Goal: Find specific page/section: Find specific page/section

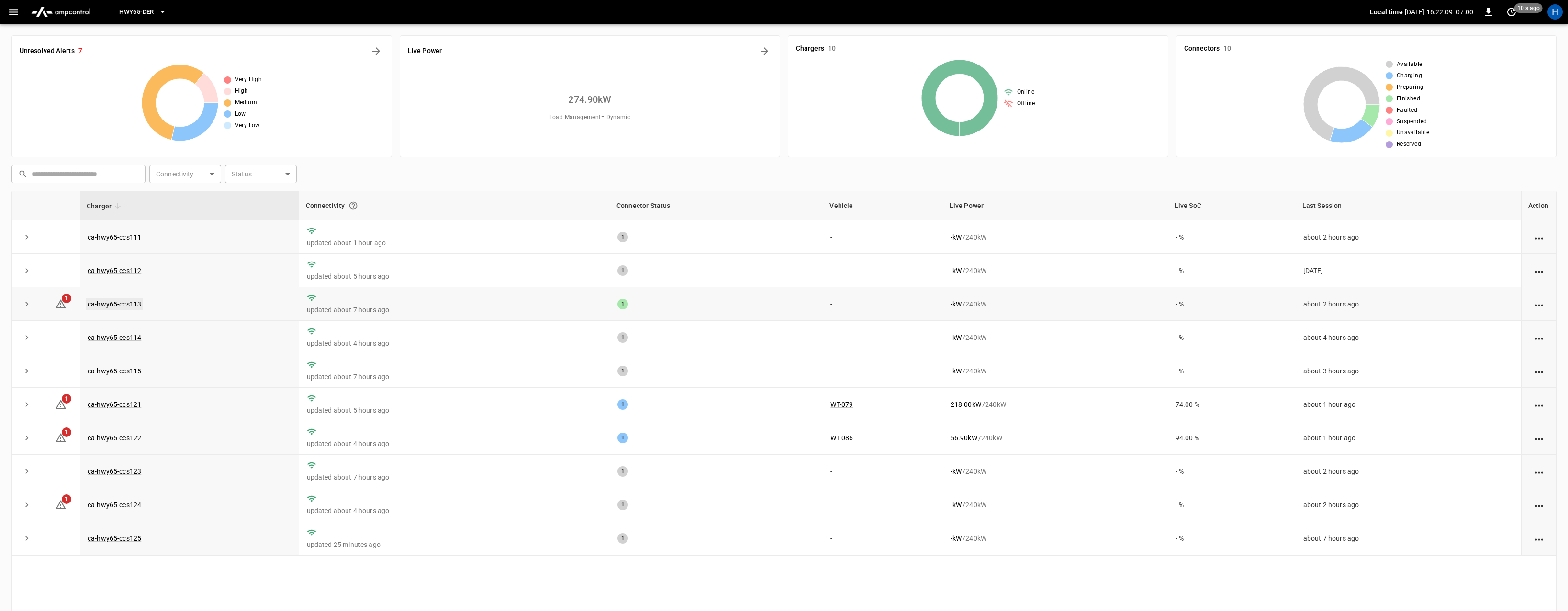
click at [116, 309] on link "ca-hwy65-ccs113" at bounding box center [115, 304] width 58 height 11
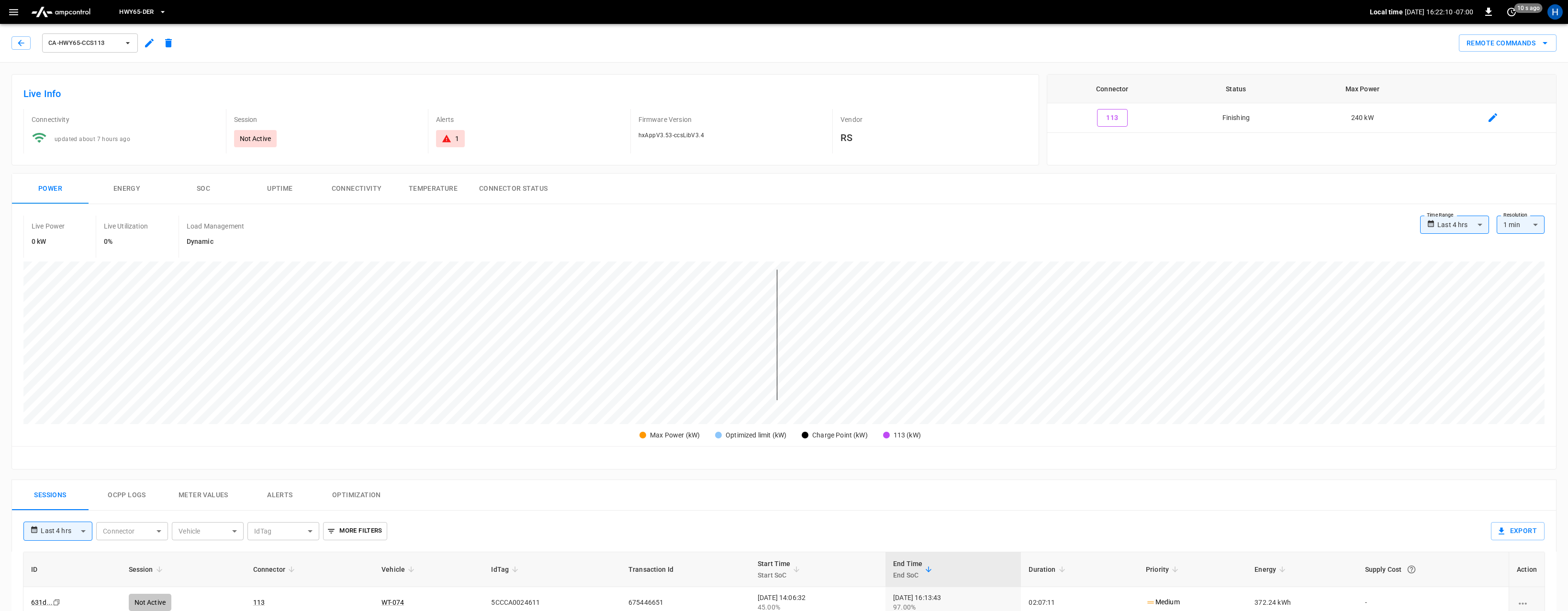
scroll to position [190, 0]
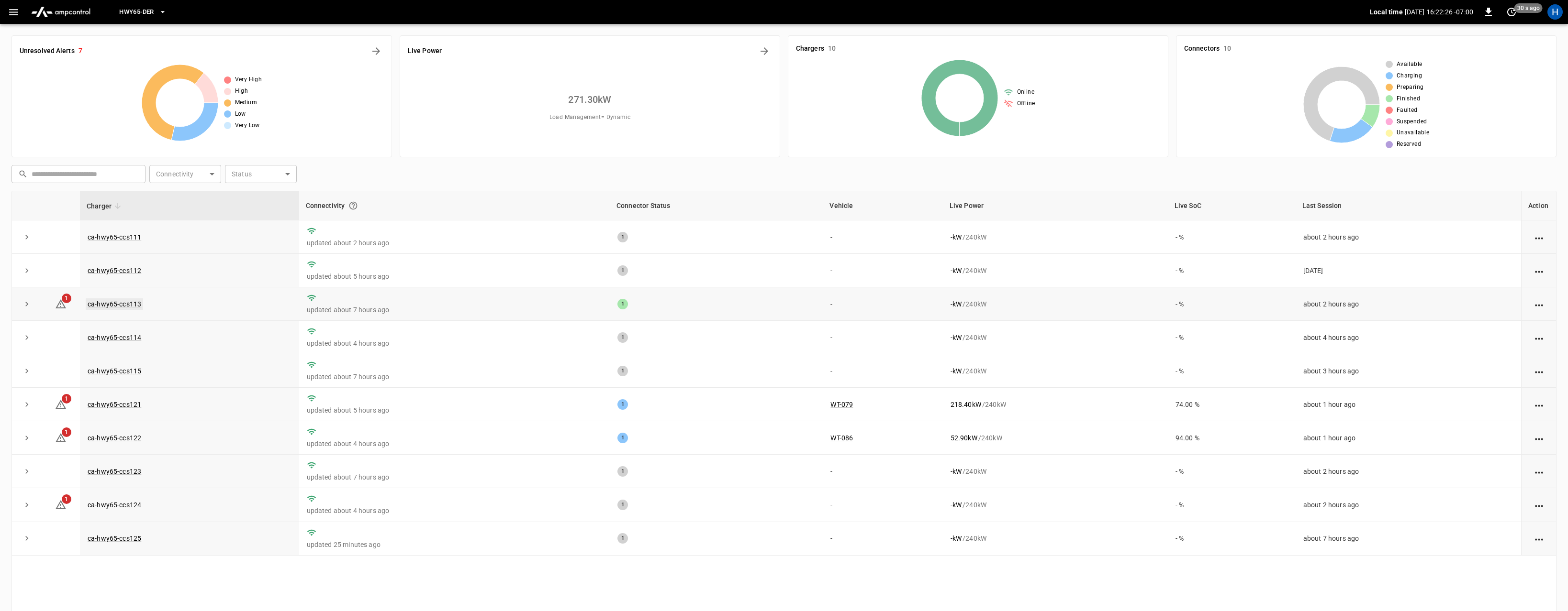
click at [125, 303] on link "ca-hwy65-ccs113" at bounding box center [115, 304] width 58 height 11
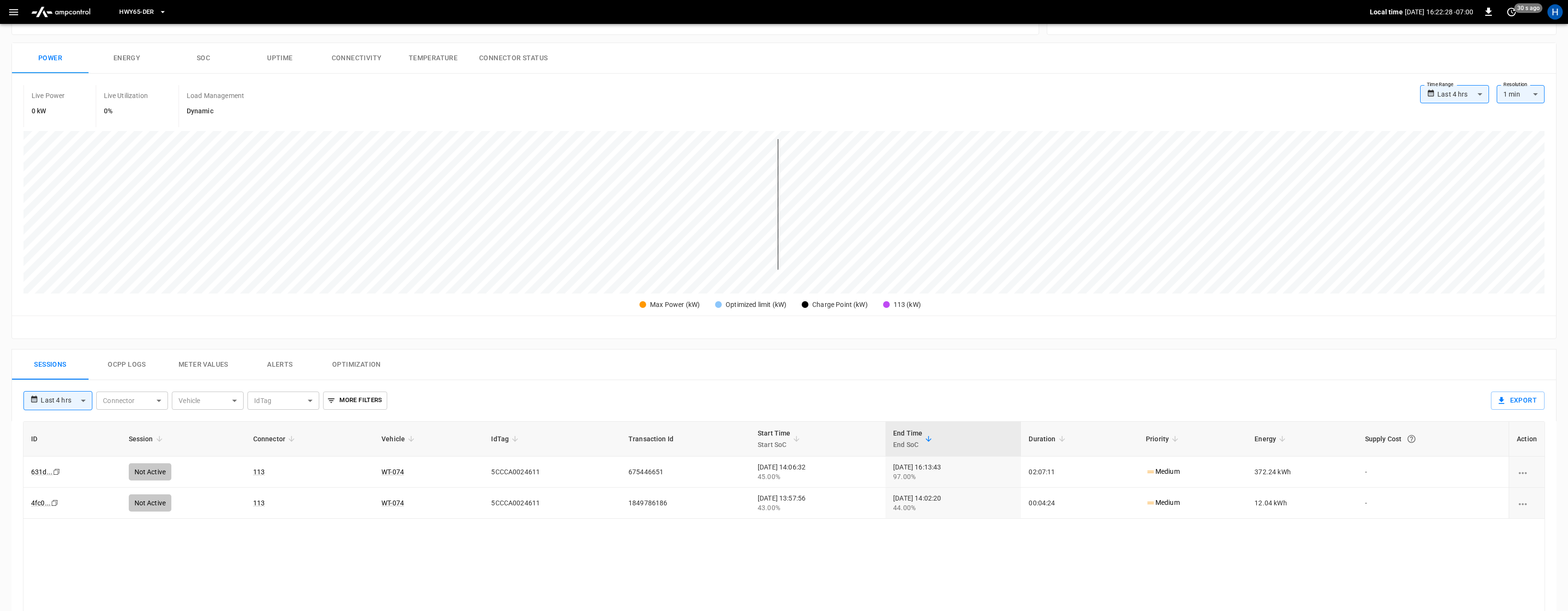
scroll to position [132, 0]
click at [119, 374] on button "Ocpp logs" at bounding box center [126, 363] width 76 height 31
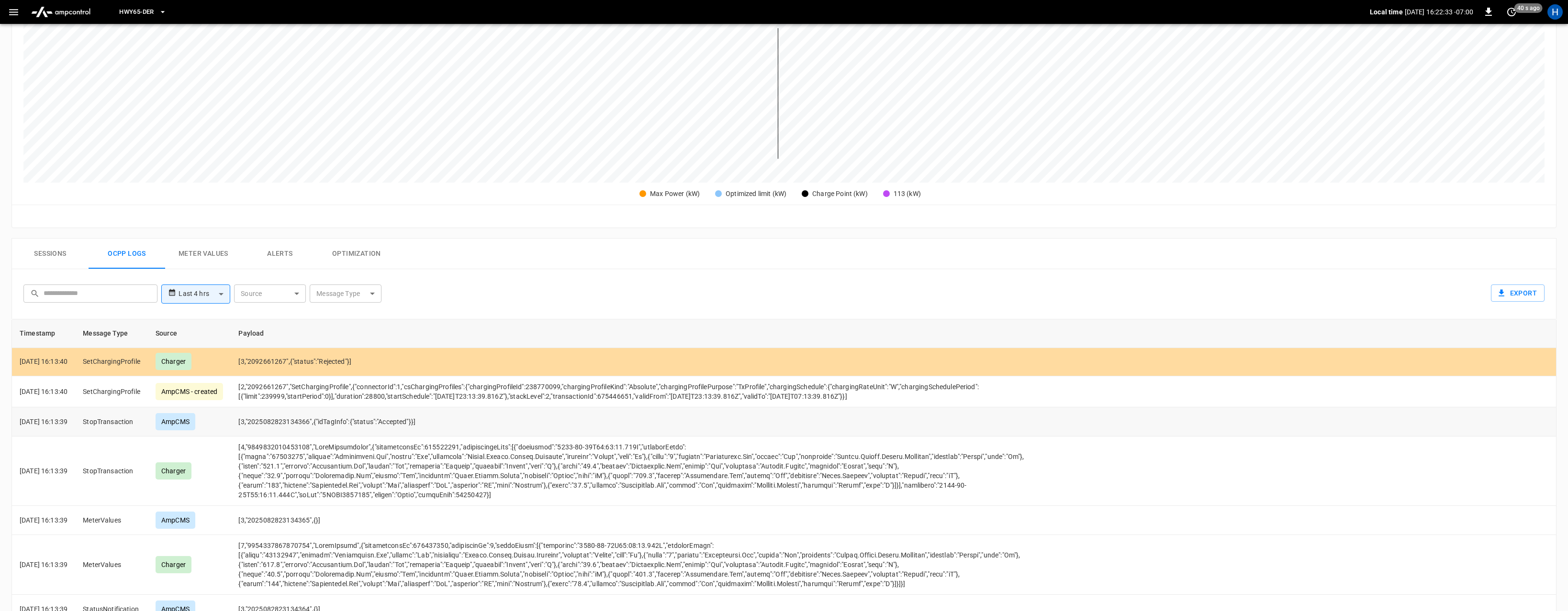
scroll to position [0, 0]
